Goal: Task Accomplishment & Management: Use online tool/utility

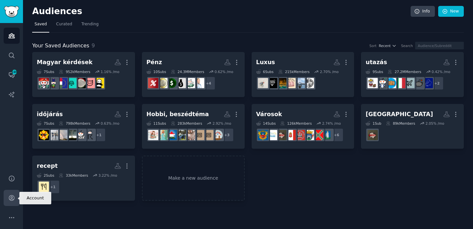
click at [12, 197] on icon "Sidebar" at bounding box center [11, 197] width 7 height 7
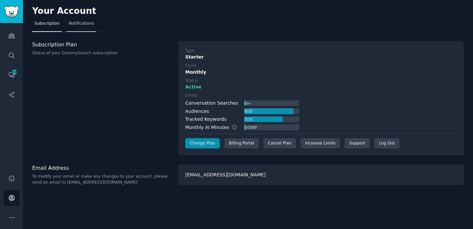
click at [80, 26] on span "Notifications" at bounding box center [81, 24] width 25 height 6
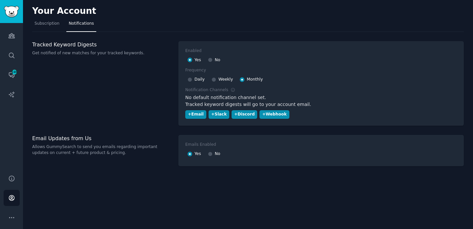
click at [191, 82] on div at bounding box center [190, 80] width 5 height 6
click at [190, 78] on input "Daily" at bounding box center [190, 79] width 5 height 5
radio input "true"
click at [11, 182] on link "Help" at bounding box center [12, 178] width 16 height 16
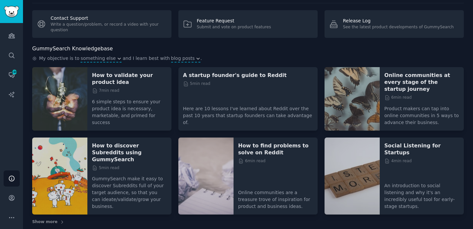
scroll to position [22, 0]
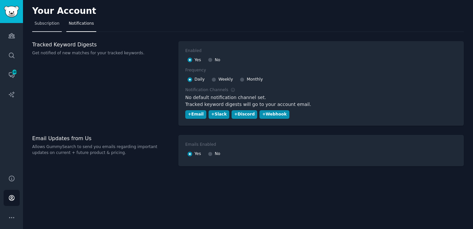
click at [43, 25] on span "Subscription" at bounding box center [46, 24] width 25 height 6
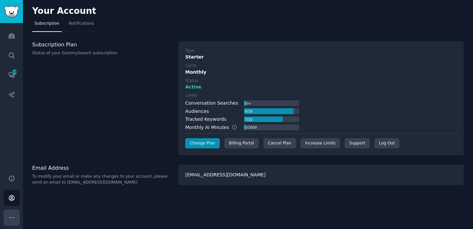
click at [8, 220] on icon "Sidebar" at bounding box center [11, 217] width 7 height 7
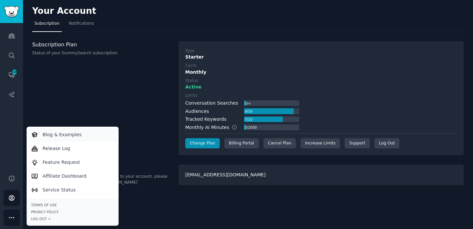
click at [73, 138] on link "Blog & Examples" at bounding box center [73, 134] width 90 height 14
click at [73, 173] on p "Affiliate Dashboard" at bounding box center [65, 175] width 44 height 7
click at [76, 27] on link "Notifications" at bounding box center [81, 24] width 30 height 13
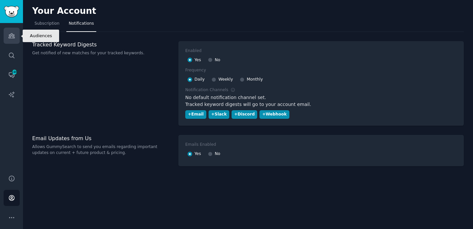
click at [8, 33] on link "Audiences" at bounding box center [12, 36] width 16 height 16
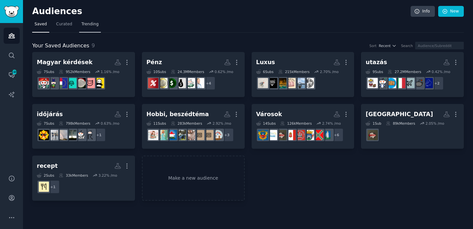
click at [84, 20] on link "Trending" at bounding box center [90, 25] width 22 height 13
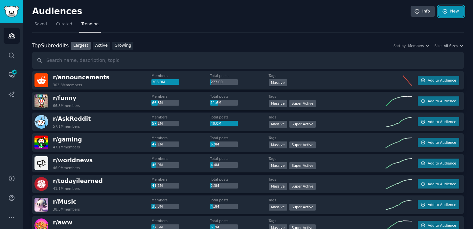
click at [452, 11] on link "New" at bounding box center [451, 11] width 26 height 11
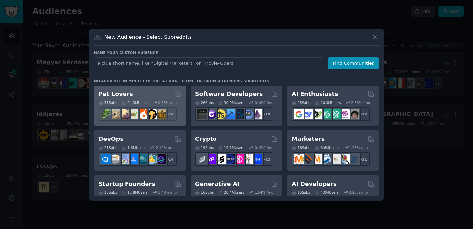
click at [140, 98] on div "31 Sub s 24.3M Users 0.85 % /mo r/turtle + 24" at bounding box center [140, 109] width 83 height 23
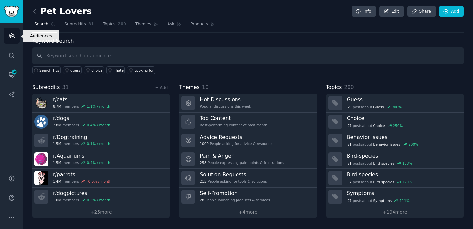
click at [13, 36] on icon "Sidebar" at bounding box center [11, 35] width 7 height 7
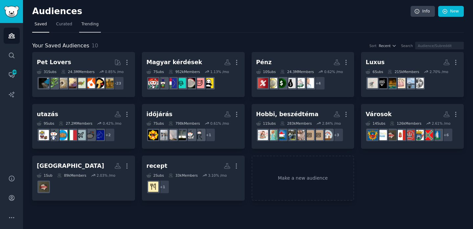
click at [89, 24] on span "Trending" at bounding box center [89, 24] width 17 height 6
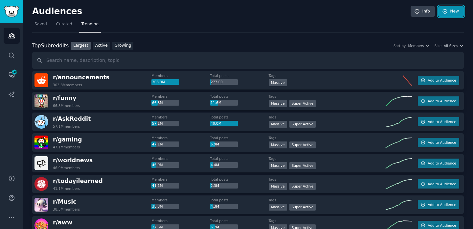
click at [439, 9] on link "New" at bounding box center [451, 11] width 26 height 11
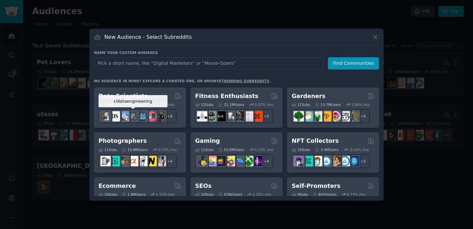
scroll to position [179, 0]
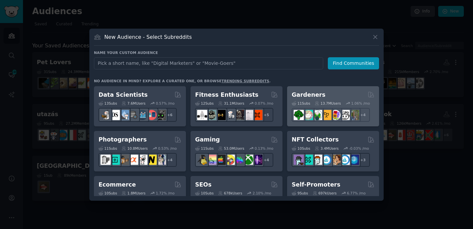
click at [331, 95] on div "Gardeners" at bounding box center [333, 95] width 83 height 8
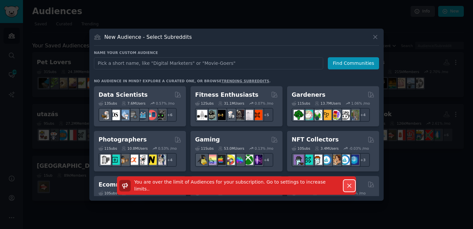
click at [348, 186] on icon "button" at bounding box center [349, 185] width 7 height 7
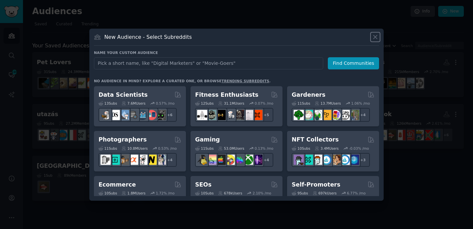
click at [375, 37] on icon at bounding box center [376, 37] width 4 height 4
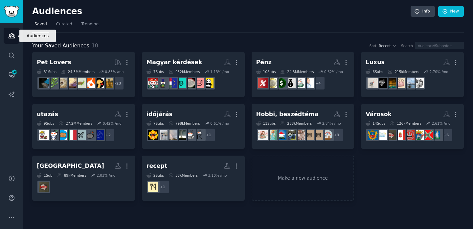
click at [14, 36] on icon "Sidebar" at bounding box center [12, 36] width 6 height 5
click at [10, 36] on icon "Sidebar" at bounding box center [12, 36] width 6 height 5
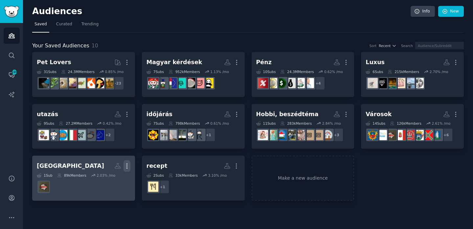
click at [128, 166] on icon "button" at bounding box center [127, 165] width 7 height 7
click at [114, 176] on p "Delete" at bounding box center [109, 179] width 15 height 7
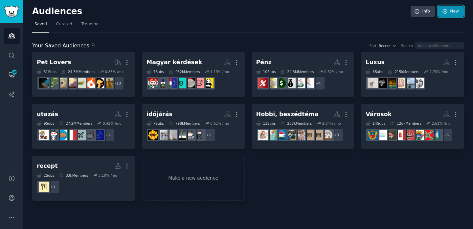
click at [455, 9] on link "New" at bounding box center [451, 11] width 26 height 11
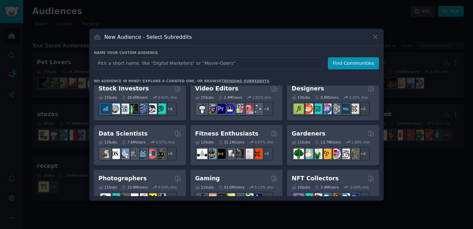
scroll to position [141, 0]
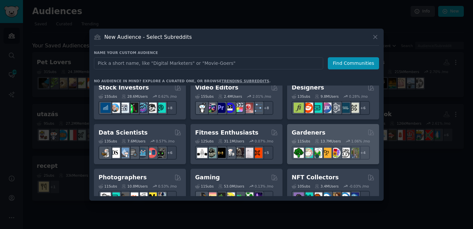
click at [322, 130] on div "Gardeners" at bounding box center [333, 132] width 83 height 8
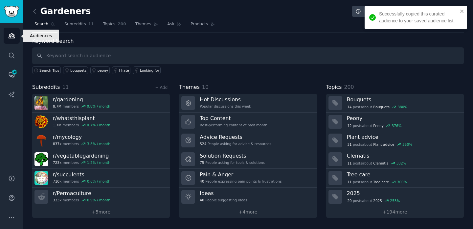
click at [14, 34] on icon "Sidebar" at bounding box center [11, 35] width 7 height 7
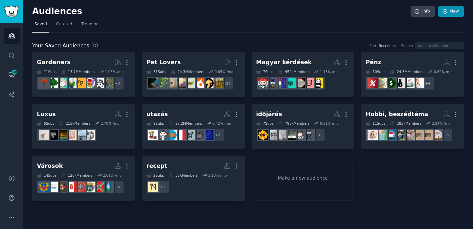
click at [448, 11] on icon at bounding box center [445, 12] width 6 height 6
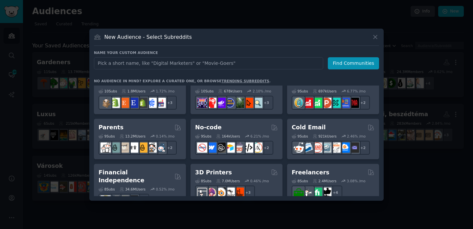
scroll to position [284, 0]
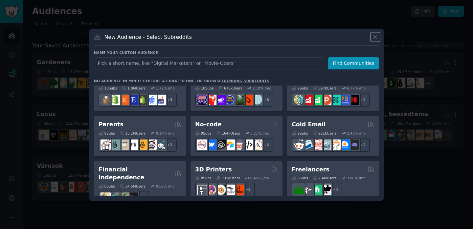
click at [375, 38] on icon at bounding box center [375, 37] width 7 height 7
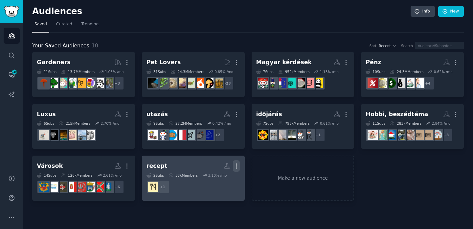
click at [240, 168] on icon "button" at bounding box center [236, 165] width 7 height 7
click at [223, 178] on p "Delete" at bounding box center [218, 179] width 15 height 7
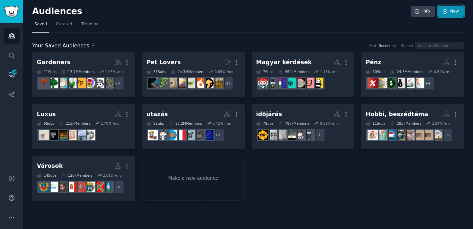
click at [452, 9] on link "New" at bounding box center [451, 11] width 26 height 11
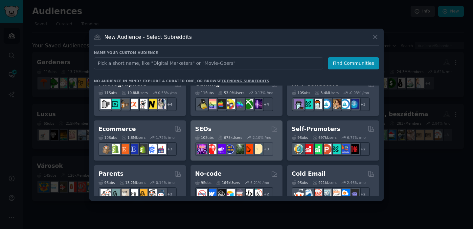
scroll to position [260, 0]
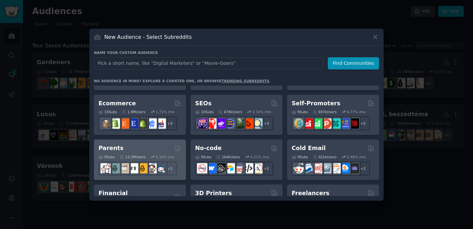
click at [126, 151] on div "Parents" at bounding box center [140, 148] width 83 height 8
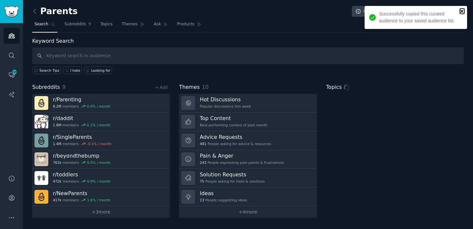
click at [461, 12] on icon "close" at bounding box center [461, 11] width 3 height 3
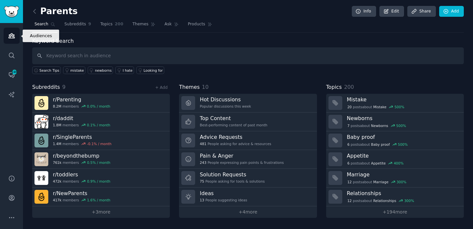
click at [15, 40] on link "Audiences" at bounding box center [12, 36] width 16 height 16
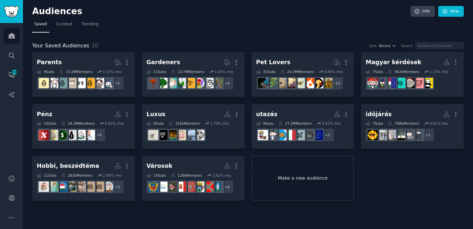
click at [319, 174] on link "Make a new audience" at bounding box center [303, 177] width 103 height 45
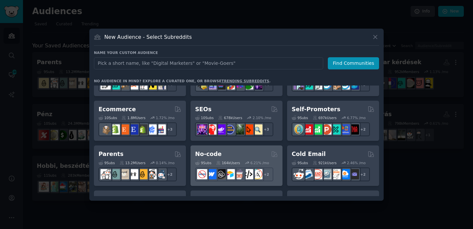
scroll to position [245, 0]
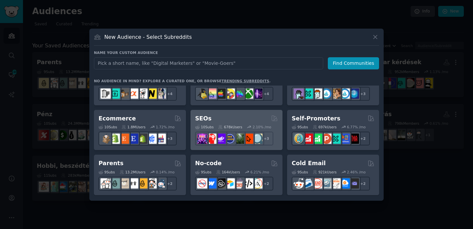
click at [250, 128] on icon at bounding box center [249, 127] width 5 height 5
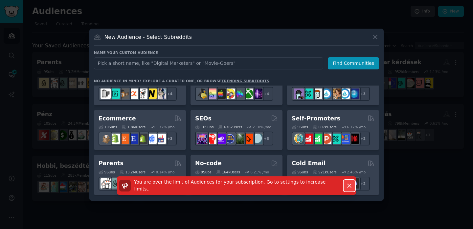
click at [348, 188] on icon "button" at bounding box center [349, 185] width 7 height 7
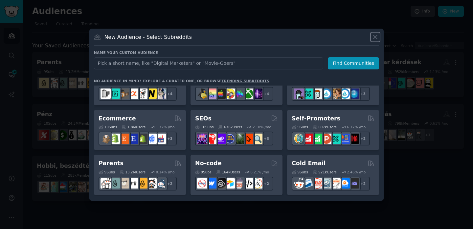
click at [377, 37] on icon at bounding box center [376, 37] width 4 height 4
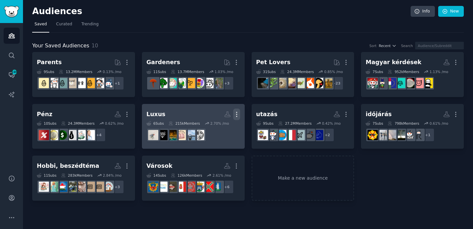
click at [237, 116] on icon "button" at bounding box center [236, 114] width 1 height 5
click at [219, 129] on p "Delete" at bounding box center [218, 128] width 15 height 7
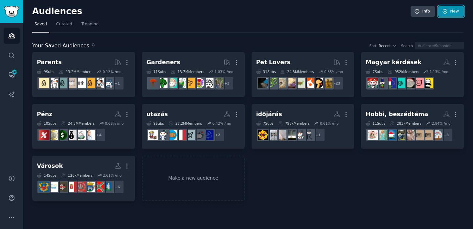
click at [453, 13] on link "New" at bounding box center [451, 11] width 26 height 11
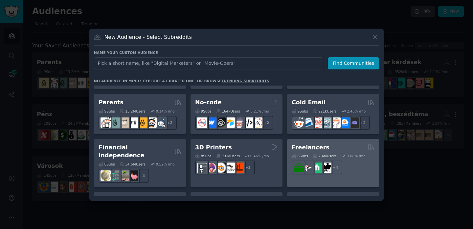
scroll to position [305, 0]
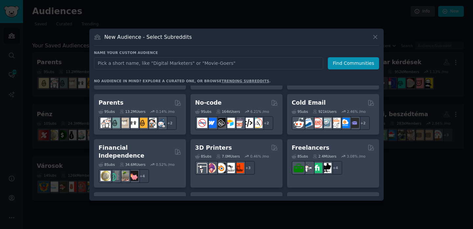
click at [222, 62] on input "text" at bounding box center [208, 63] width 229 height 12
type input "news"
click at [359, 59] on button "Find Communities" at bounding box center [353, 63] width 51 height 12
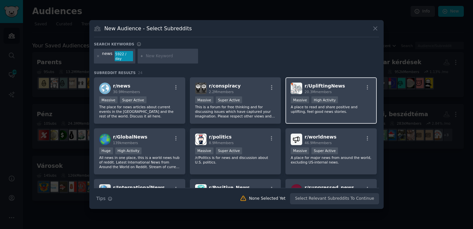
click at [348, 98] on div "Massive High Activity" at bounding box center [331, 100] width 81 height 8
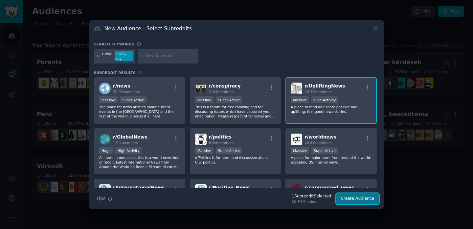
click at [351, 195] on button "Create Audience" at bounding box center [357, 198] width 43 height 11
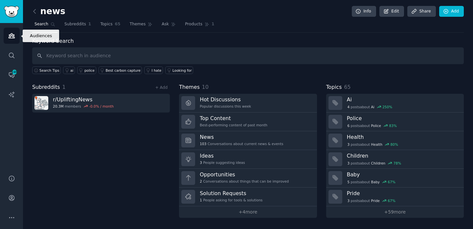
click at [11, 36] on icon "Sidebar" at bounding box center [11, 35] width 7 height 7
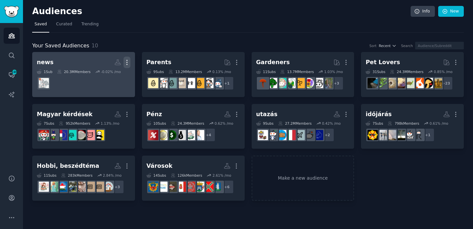
click at [127, 63] on icon "button" at bounding box center [127, 62] width 7 height 7
click at [70, 79] on dd at bounding box center [84, 83] width 94 height 18
click at [116, 63] on icon at bounding box center [117, 62] width 7 height 7
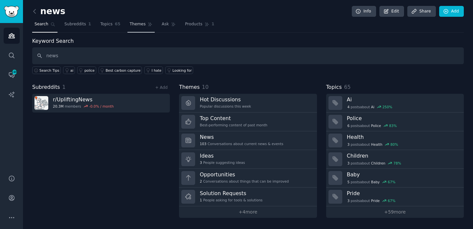
type input "news"
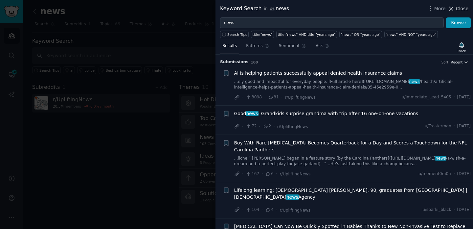
click at [463, 10] on span "Close" at bounding box center [462, 8] width 12 height 7
click at [465, 8] on span "Close" at bounding box center [462, 8] width 12 height 7
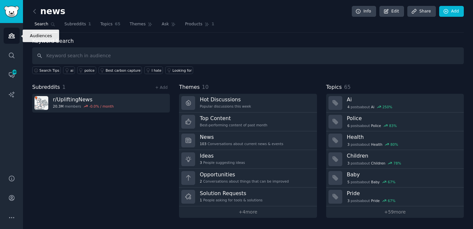
click at [14, 31] on link "Audiences" at bounding box center [12, 36] width 16 height 16
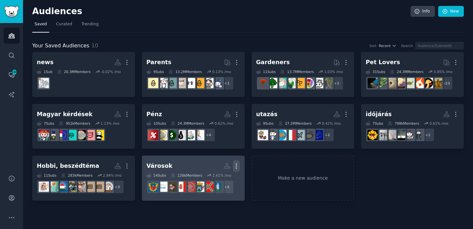
click at [234, 166] on icon "button" at bounding box center [236, 165] width 7 height 7
click at [219, 168] on p "View" at bounding box center [216, 168] width 11 height 7
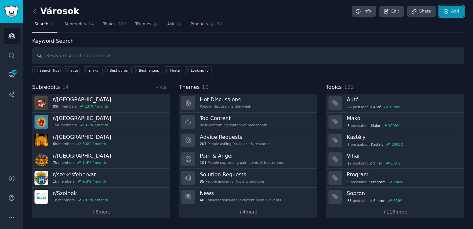
click at [448, 11] on icon at bounding box center [446, 12] width 6 height 6
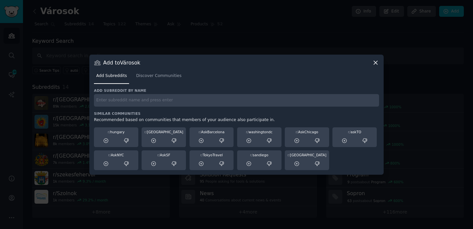
click at [374, 63] on icon at bounding box center [376, 63] width 4 height 4
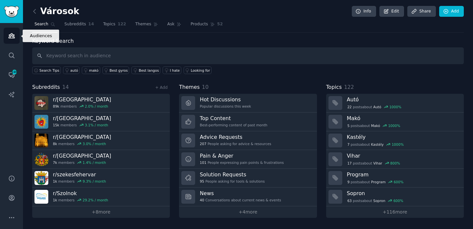
click at [13, 37] on icon "Sidebar" at bounding box center [11, 35] width 7 height 7
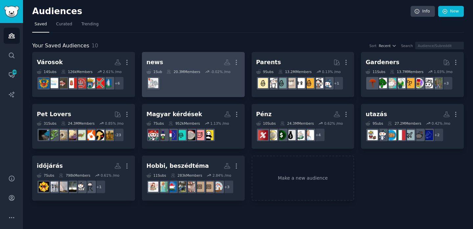
click at [204, 61] on h2 "news Custom Audience More" at bounding box center [194, 62] width 94 height 11
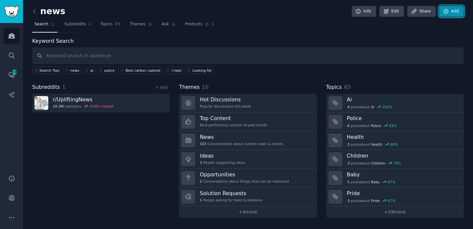
click at [443, 14] on link "Add" at bounding box center [451, 11] width 25 height 11
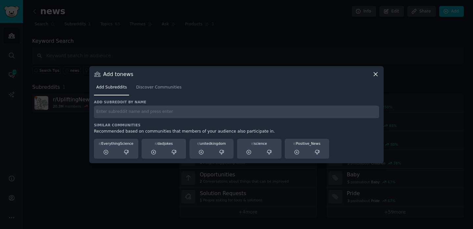
click at [142, 115] on input "text" at bounding box center [236, 111] width 285 height 13
type input "news"
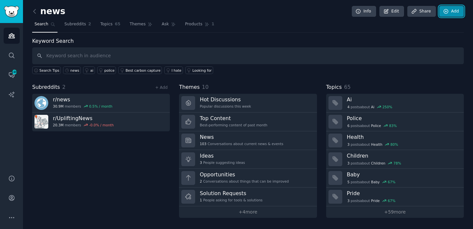
click at [458, 11] on link "Add" at bounding box center [451, 11] width 25 height 11
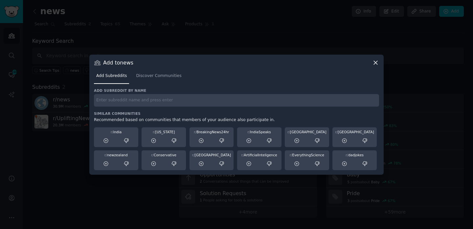
click at [165, 101] on input "text" at bounding box center [236, 100] width 285 height 13
type input "news"
click at [166, 76] on span "Discover Communities" at bounding box center [158, 76] width 45 height 6
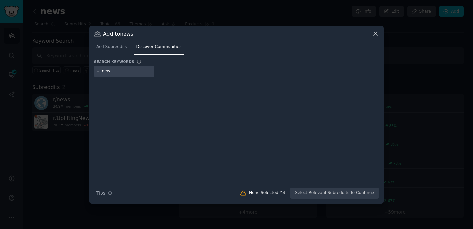
type input "news"
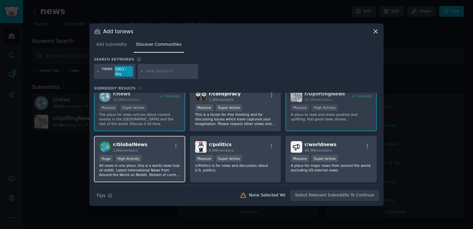
scroll to position [8, 0]
click at [158, 163] on p "All news in one place, this is a world news hub of reddit. Latest International…" at bounding box center [139, 170] width 81 height 14
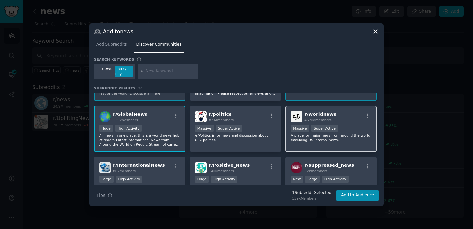
scroll to position [40, 0]
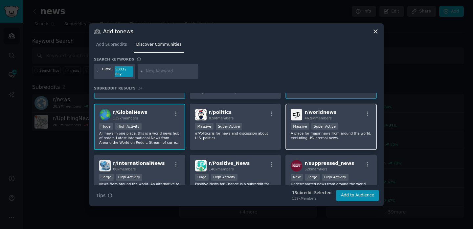
click at [350, 131] on p "A place for major news from around the world, excluding US-internal news." at bounding box center [331, 135] width 81 height 9
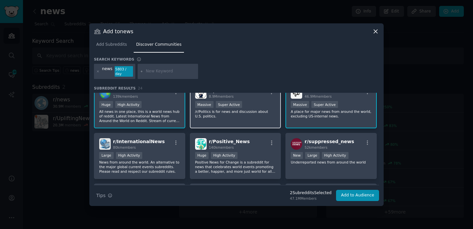
scroll to position [62, 0]
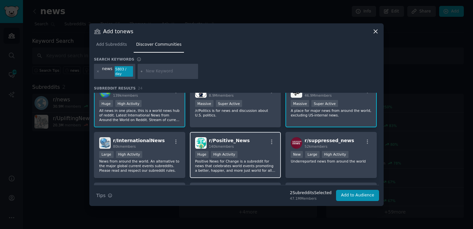
click at [253, 162] on p "Positive News for Change is a subreddit for news that celebrates world events p…" at bounding box center [235, 166] width 81 height 14
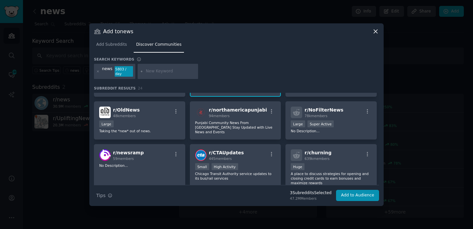
scroll to position [144, 0]
click at [359, 195] on button "Add to Audience" at bounding box center [357, 195] width 43 height 11
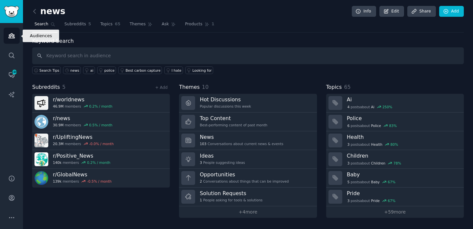
click at [10, 39] on link "Audiences" at bounding box center [12, 36] width 16 height 16
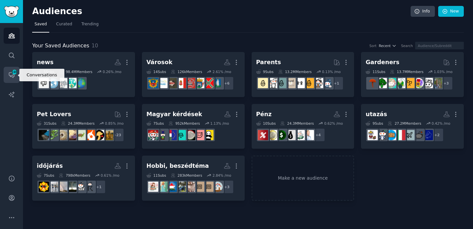
click at [9, 75] on icon "Sidebar" at bounding box center [11, 74] width 7 height 7
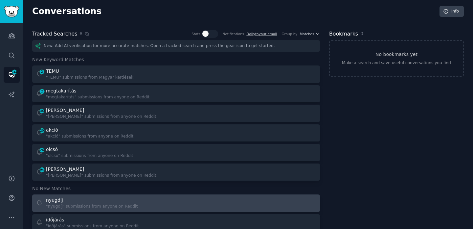
click at [103, 197] on div "nyugdíj" at bounding box center [92, 199] width 92 height 7
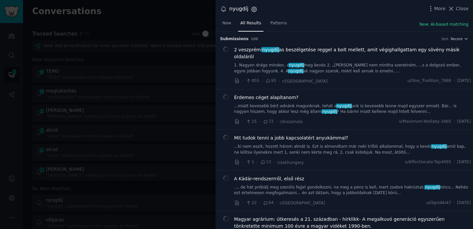
click at [252, 10] on icon "button" at bounding box center [254, 9] width 7 height 7
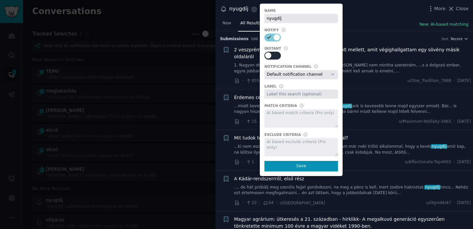
click at [268, 54] on div at bounding box center [268, 55] width 6 height 6
checkbox input "true"
click at [332, 77] on select "Default notification channel Email: default" at bounding box center [301, 74] width 74 height 9
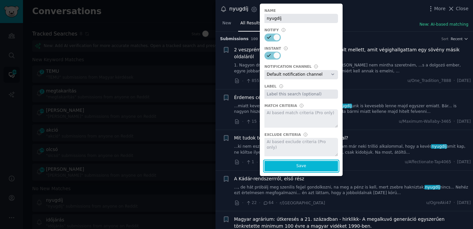
click at [289, 169] on button "Save" at bounding box center [301, 166] width 74 height 11
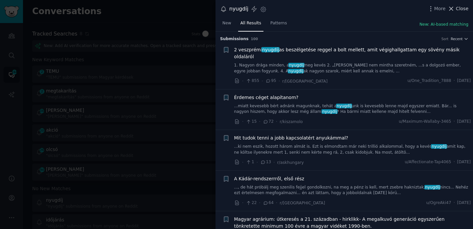
click at [458, 11] on span "Close" at bounding box center [462, 8] width 12 height 7
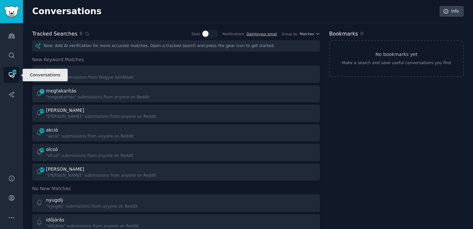
click at [12, 70] on span "244" at bounding box center [14, 72] width 6 height 5
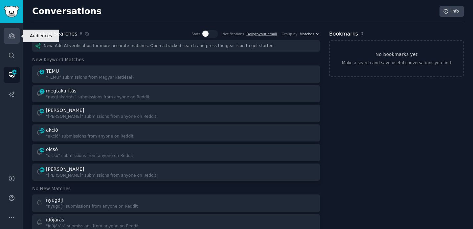
click at [11, 34] on icon "Sidebar" at bounding box center [11, 35] width 7 height 7
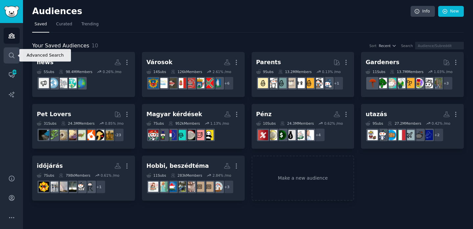
click at [11, 55] on icon "Sidebar" at bounding box center [11, 55] width 7 height 7
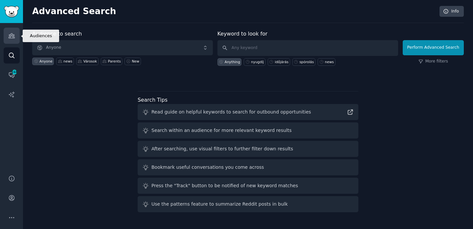
click at [12, 41] on link "Audiences" at bounding box center [12, 36] width 16 height 16
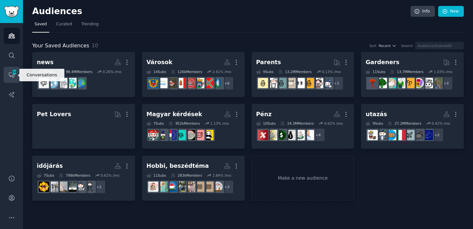
click at [12, 72] on span "244" at bounding box center [14, 72] width 6 height 5
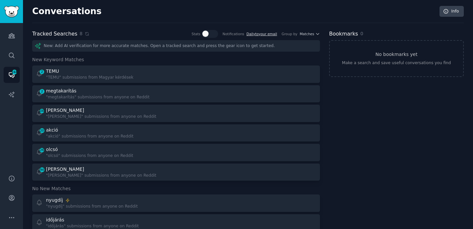
click at [264, 34] on link "Daily to your email" at bounding box center [261, 34] width 31 height 4
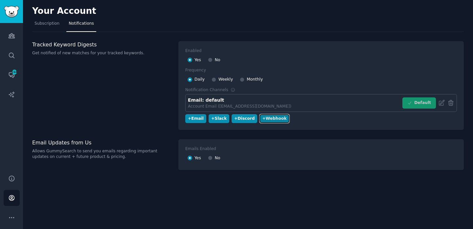
click at [282, 120] on button "+ Webhook" at bounding box center [275, 118] width 30 height 9
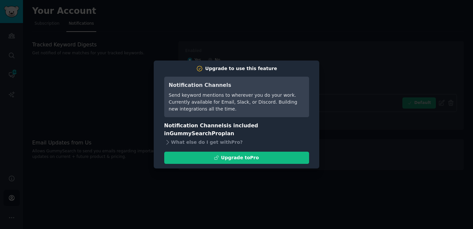
click at [368, 84] on div at bounding box center [236, 114] width 473 height 229
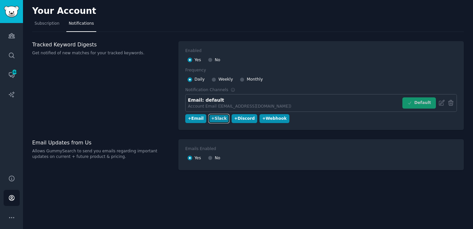
click at [222, 118] on div "+ Slack" at bounding box center [218, 119] width 15 height 6
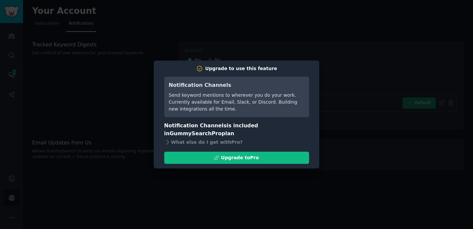
click at [341, 110] on div at bounding box center [236, 114] width 473 height 229
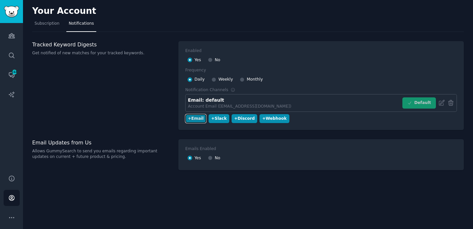
click at [197, 118] on div "+ Email" at bounding box center [196, 119] width 16 height 6
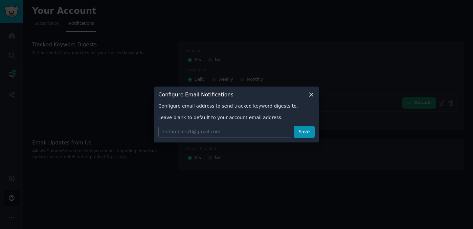
click at [310, 94] on icon at bounding box center [311, 95] width 4 height 4
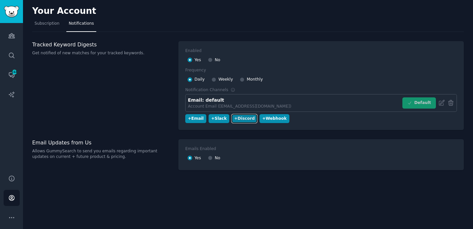
click at [245, 121] on div "+ Discord" at bounding box center [244, 119] width 20 height 6
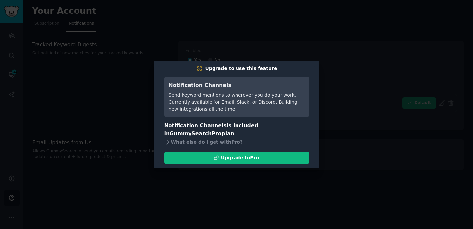
click at [349, 78] on div at bounding box center [236, 114] width 473 height 229
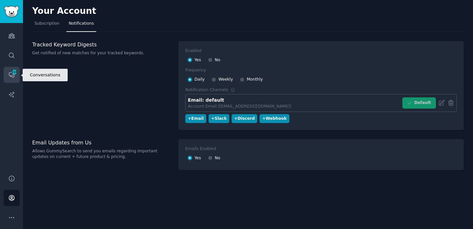
click at [9, 72] on icon "Sidebar" at bounding box center [11, 74] width 7 height 7
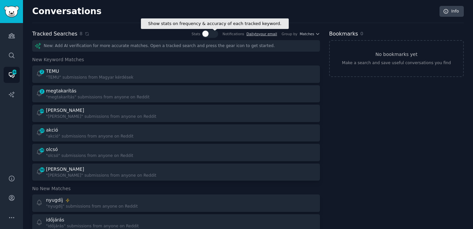
click at [209, 37] on div at bounding box center [210, 34] width 16 height 8
checkbox input "true"
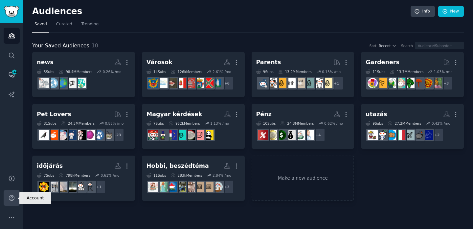
click at [12, 200] on icon "Sidebar" at bounding box center [11, 197] width 5 height 5
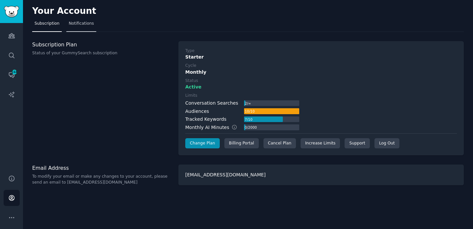
click at [83, 23] on span "Notifications" at bounding box center [81, 24] width 25 height 6
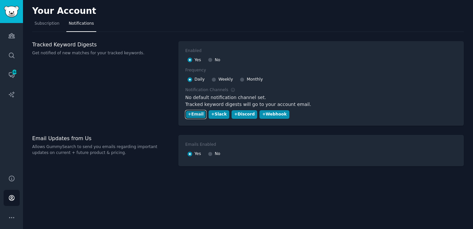
click at [198, 115] on div "+ Email" at bounding box center [196, 114] width 16 height 6
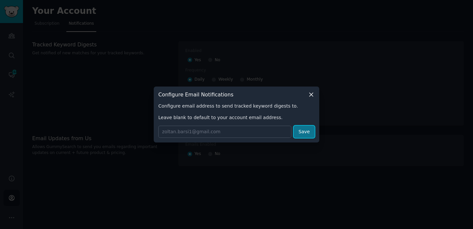
click at [309, 130] on button "Save" at bounding box center [304, 132] width 21 height 12
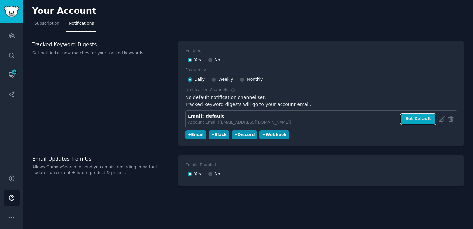
click at [413, 118] on button "Set Default" at bounding box center [417, 118] width 35 height 11
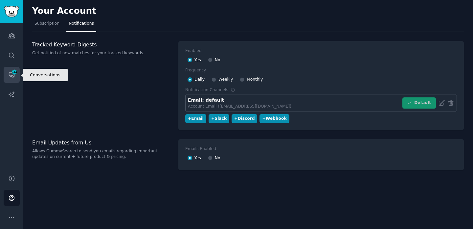
click at [9, 77] on icon "Sidebar" at bounding box center [11, 74] width 7 height 7
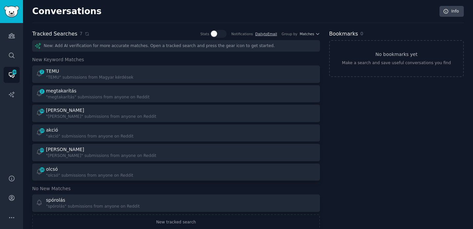
click at [111, 46] on div "New: Add AI verification for more accurate matches. Open a tracked search and p…" at bounding box center [176, 45] width 288 height 11
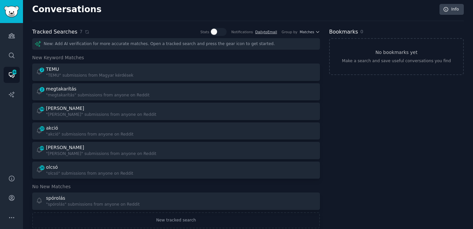
scroll to position [3, 0]
click at [266, 30] on link "Daily to Email" at bounding box center [266, 31] width 22 height 4
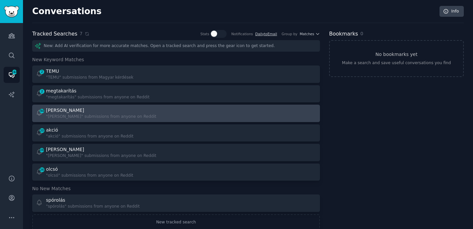
scroll to position [15, 0]
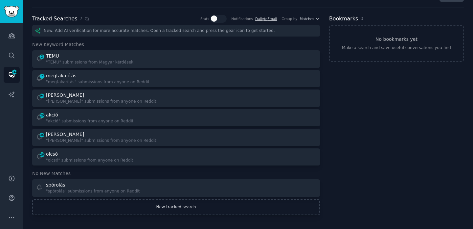
click at [184, 207] on link "New tracked search" at bounding box center [176, 207] width 288 height 16
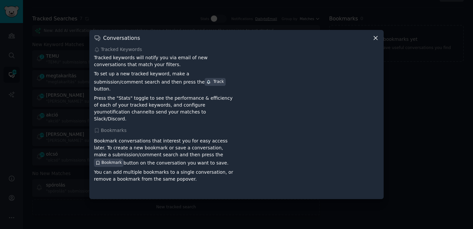
click at [375, 41] on icon at bounding box center [375, 37] width 7 height 7
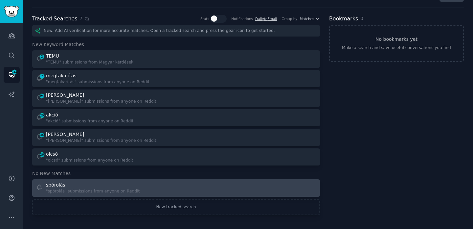
click at [93, 189] on div ""spórolás" submissions from anyone on Reddit" at bounding box center [93, 191] width 94 height 6
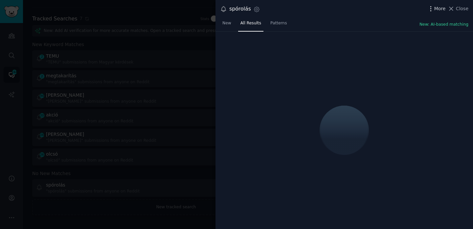
click at [432, 10] on icon "button" at bounding box center [430, 8] width 7 height 7
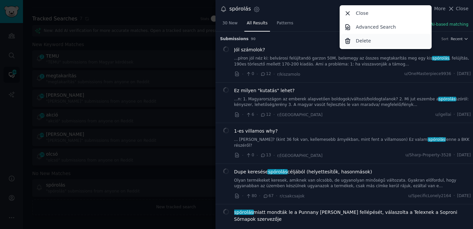
click at [374, 39] on div "Delete" at bounding box center [386, 41] width 90 height 14
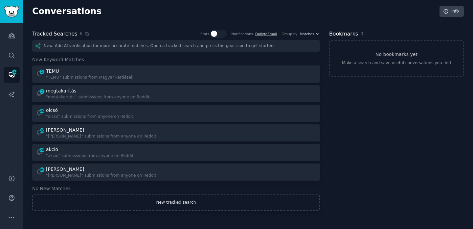
click at [167, 203] on link "New tracked search" at bounding box center [176, 202] width 288 height 16
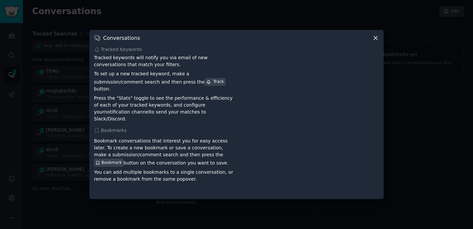
click at [377, 41] on icon at bounding box center [375, 37] width 7 height 7
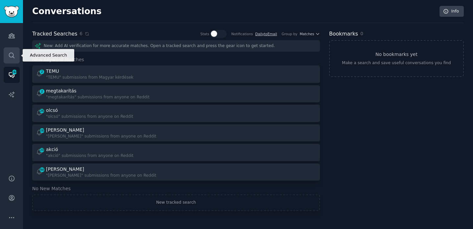
click at [11, 56] on icon "Sidebar" at bounding box center [11, 55] width 7 height 7
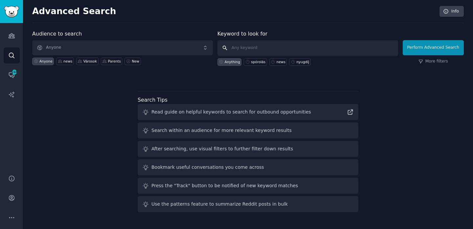
click at [258, 47] on input "text" at bounding box center [307, 48] width 181 height 16
type input "időjárás"
click button "Perform Advanced Search" at bounding box center [433, 47] width 61 height 15
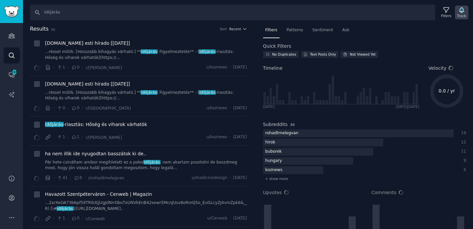
click at [461, 10] on icon "button" at bounding box center [461, 10] width 5 height 5
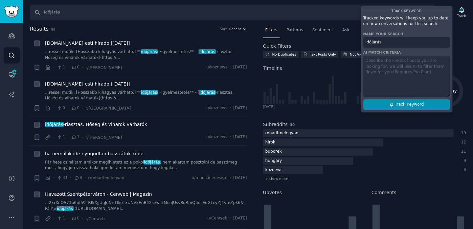
click at [416, 103] on span "Track Keyword" at bounding box center [409, 105] width 29 height 6
type input "időjárás"
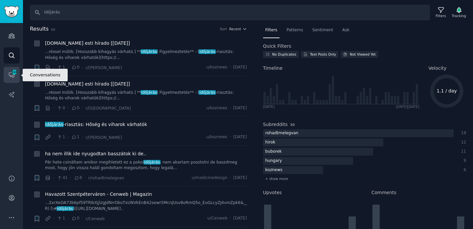
click at [10, 72] on icon "Sidebar" at bounding box center [11, 74] width 7 height 7
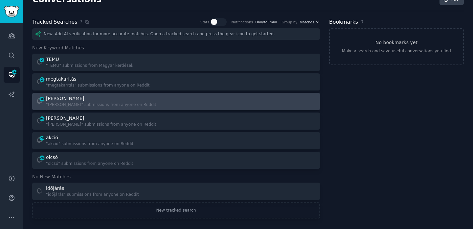
scroll to position [15, 0]
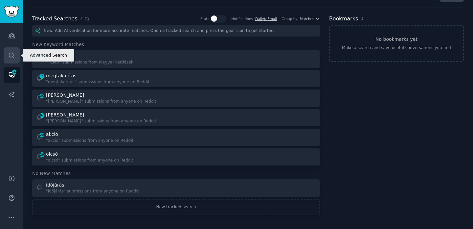
click at [12, 52] on icon "Sidebar" at bounding box center [11, 55] width 7 height 7
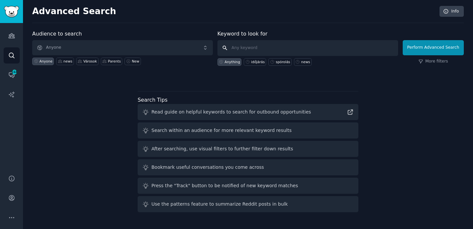
click at [269, 49] on input "text" at bounding box center [307, 48] width 181 height 16
type input "nyugdíj"
click button "Perform Advanced Search" at bounding box center [433, 47] width 61 height 15
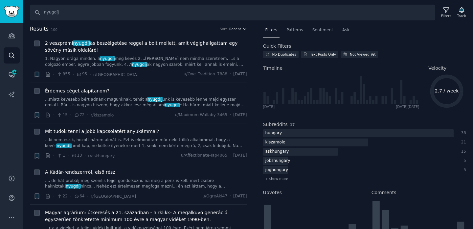
click at [462, 11] on icon "button" at bounding box center [461, 10] width 5 height 5
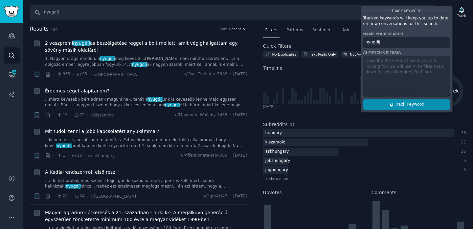
click at [415, 103] on span "Track Keyword" at bounding box center [409, 105] width 29 height 6
type input "nyugdíj"
